Goal: Task Accomplishment & Management: Manage account settings

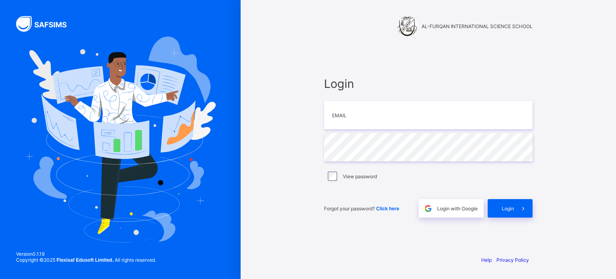
click at [512, 211] on span "Login" at bounding box center [508, 208] width 12 height 6
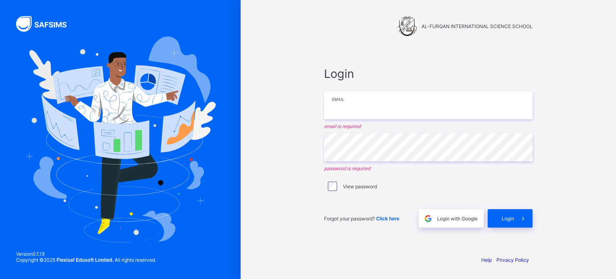
click at [400, 107] on input "email" at bounding box center [428, 105] width 209 height 28
type input "**********"
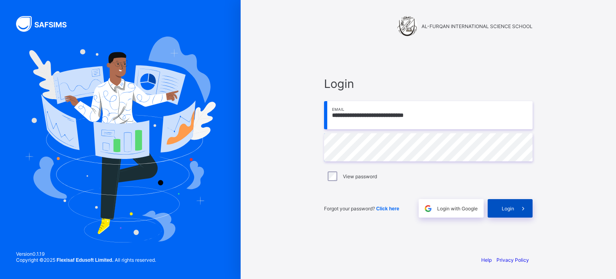
click at [505, 211] on span "Login" at bounding box center [508, 208] width 12 height 6
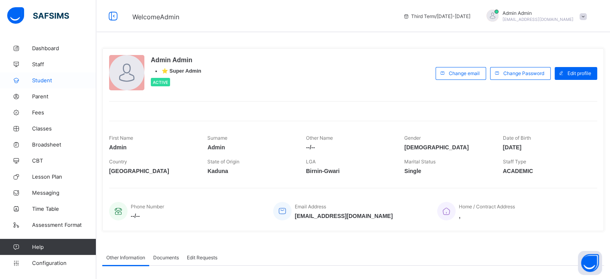
click at [40, 77] on span "Student" at bounding box center [64, 80] width 64 height 6
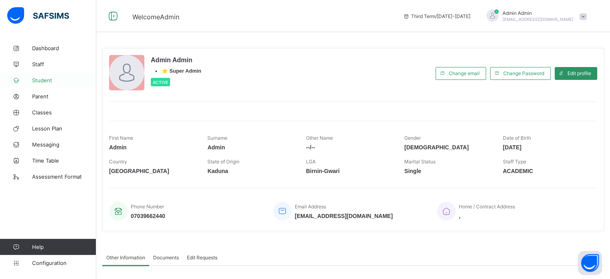
click at [42, 80] on span "Student" at bounding box center [64, 80] width 64 height 6
